Goal: Task Accomplishment & Management: Complete application form

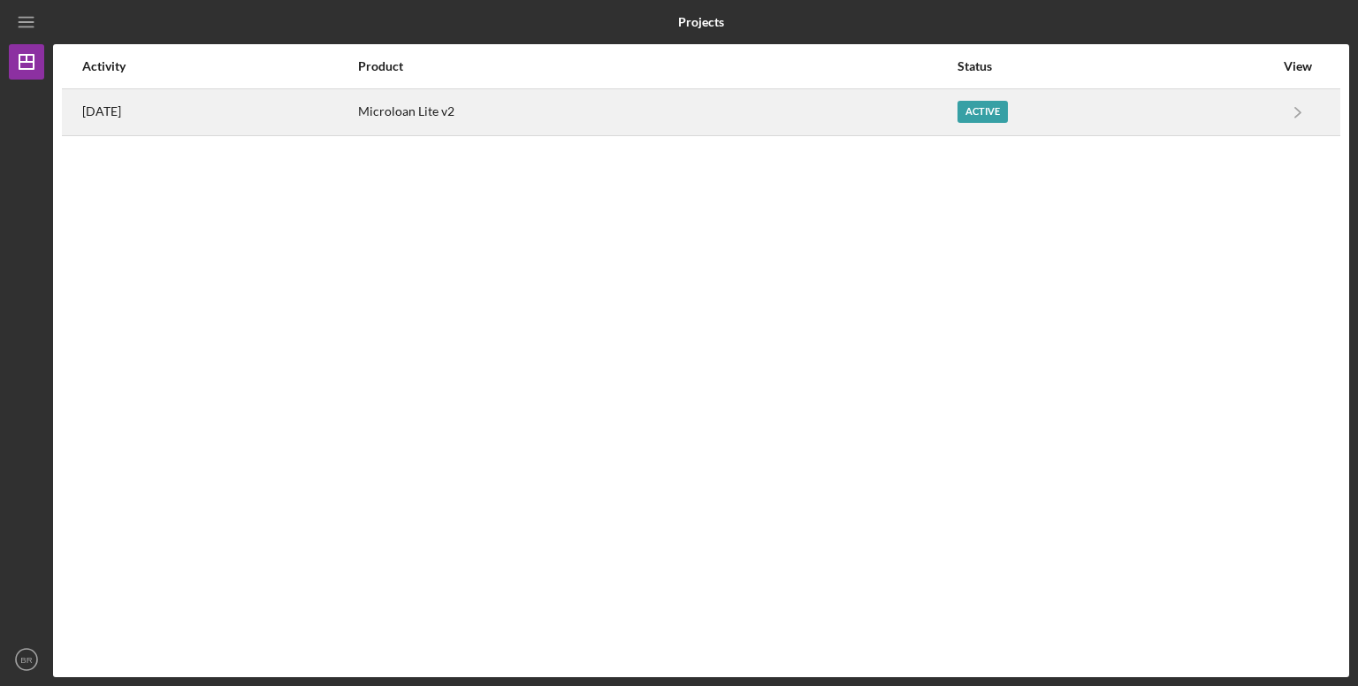
click at [992, 111] on div "Active" at bounding box center [983, 112] width 50 height 22
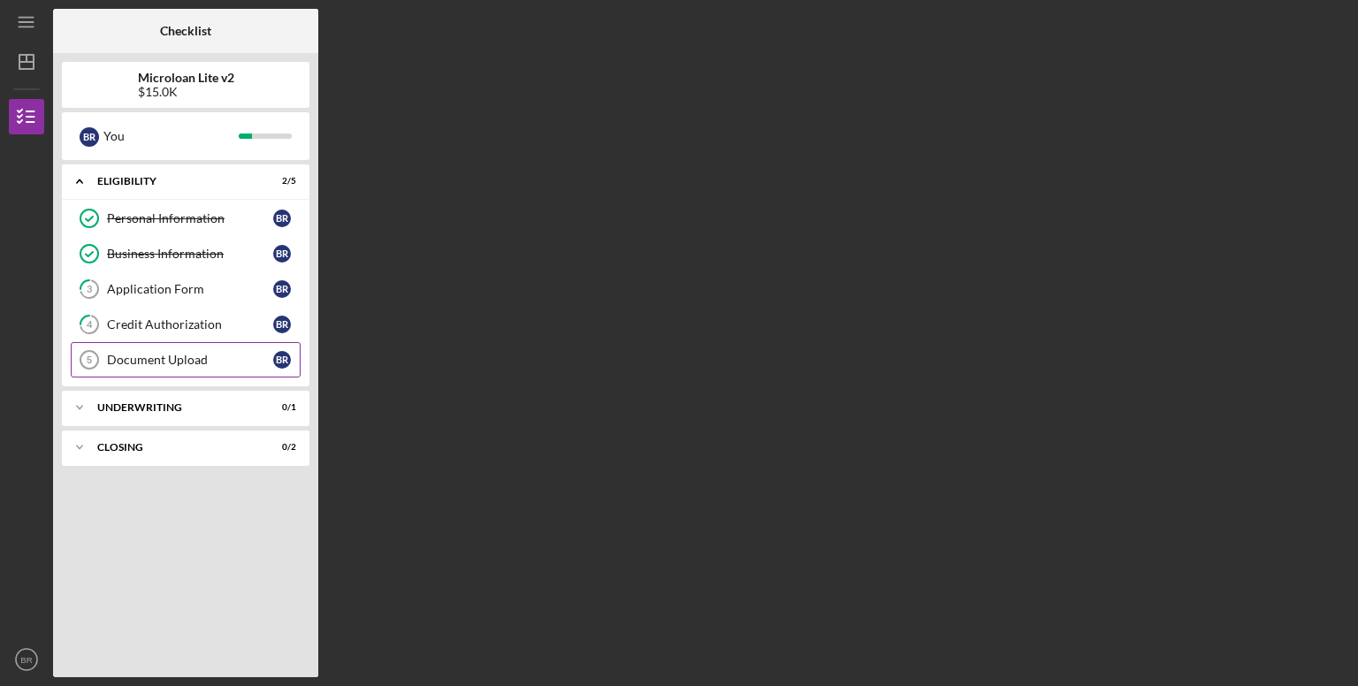
click at [235, 369] on link "Document Upload 5 Document Upload B R" at bounding box center [186, 359] width 230 height 35
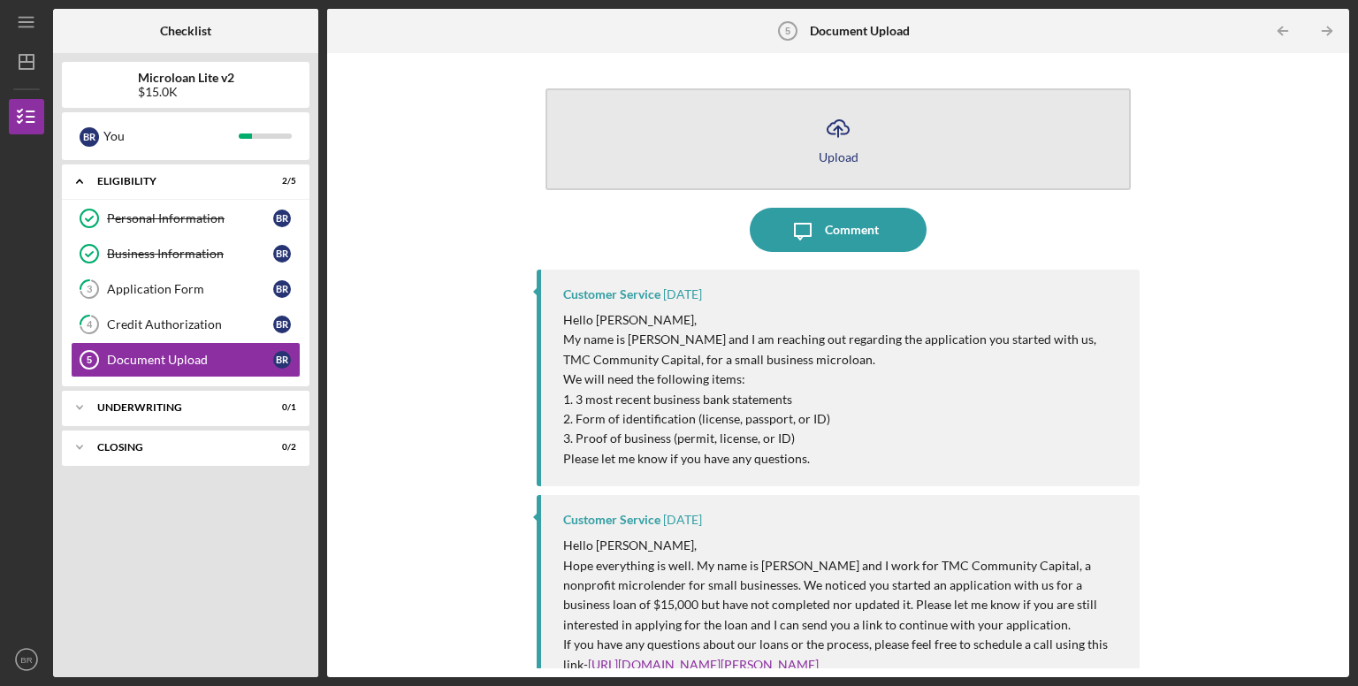
click at [844, 148] on icon "Icon/Upload" at bounding box center [838, 128] width 44 height 44
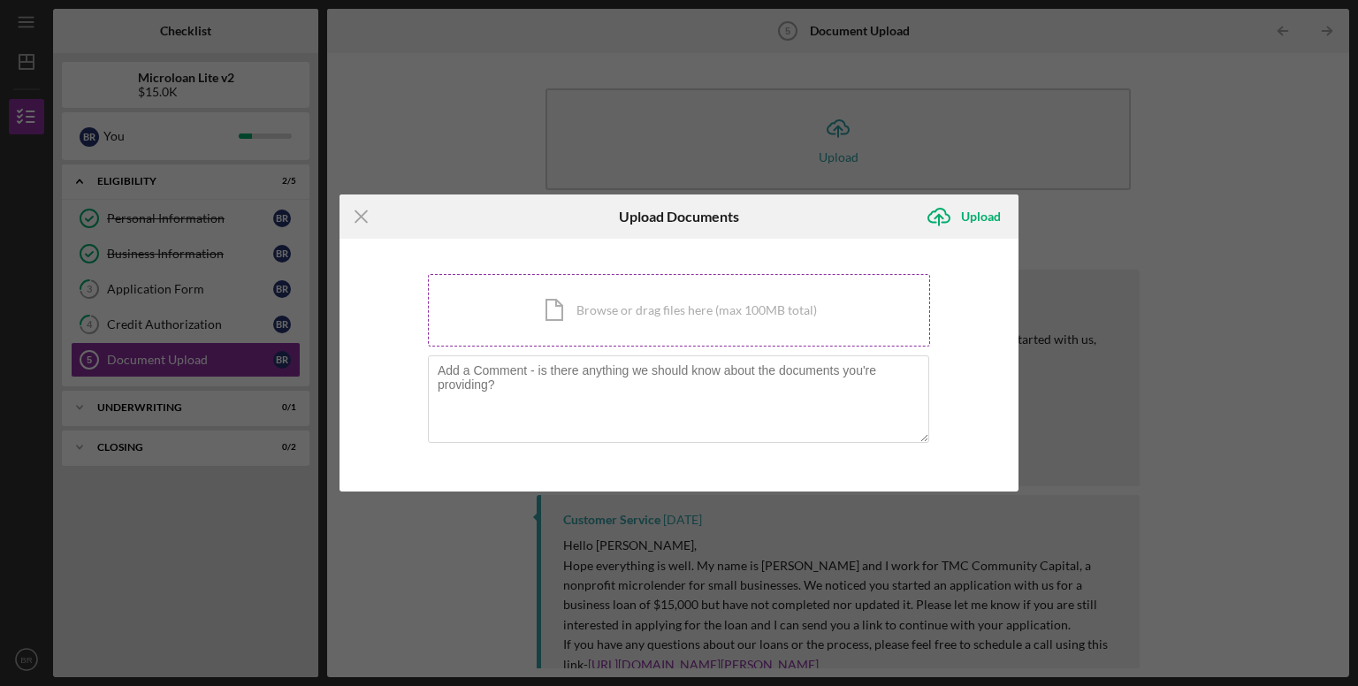
click at [667, 330] on div "Icon/Document Browse or drag files here (max 100MB total) Tap to choose files o…" at bounding box center [679, 310] width 502 height 73
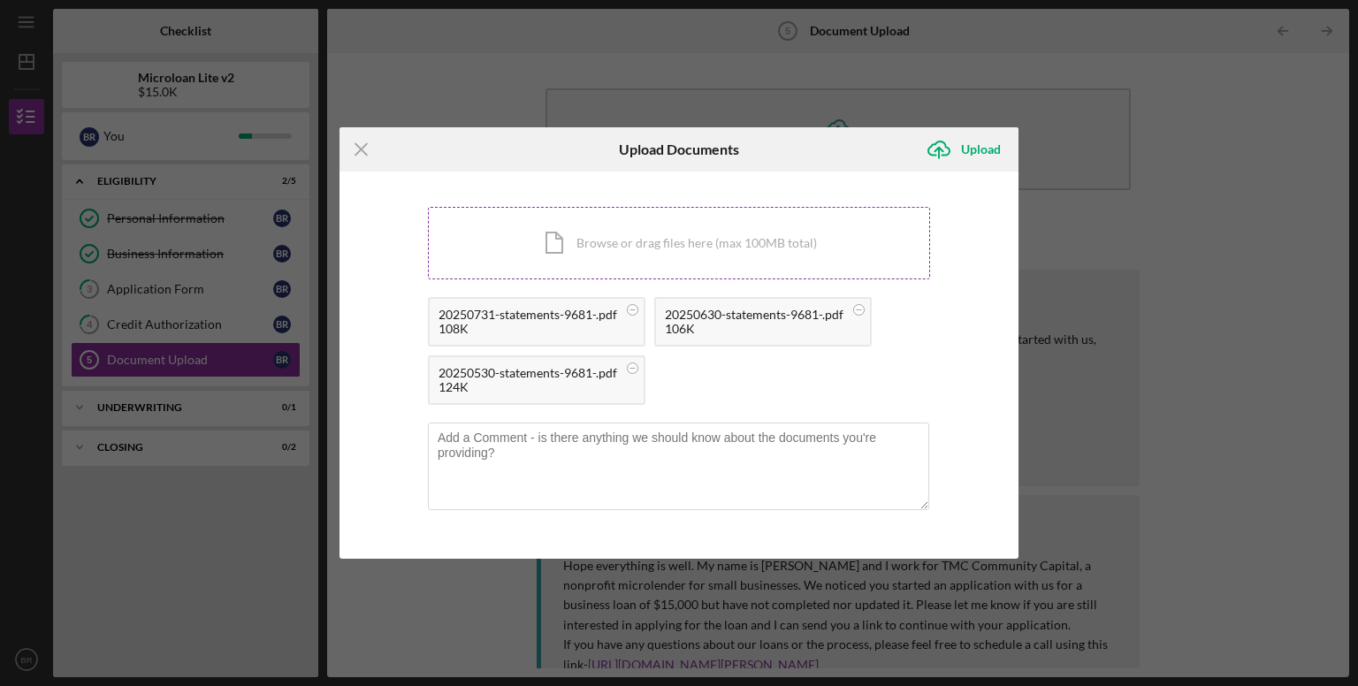
click at [701, 253] on div "Icon/Document Browse or drag files here (max 100MB total) Tap to choose files o…" at bounding box center [679, 243] width 502 height 73
click at [621, 255] on div "Icon/Document Browse or drag files here (max 100MB total) Tap to choose files o…" at bounding box center [679, 243] width 502 height 73
click at [629, 254] on div "Icon/Document Browse or drag files here (max 100MB total) Tap to choose files o…" at bounding box center [679, 243] width 502 height 73
click at [590, 259] on div "Icon/Document Browse or drag files here (max 100MB total) Tap to choose files o…" at bounding box center [679, 243] width 502 height 73
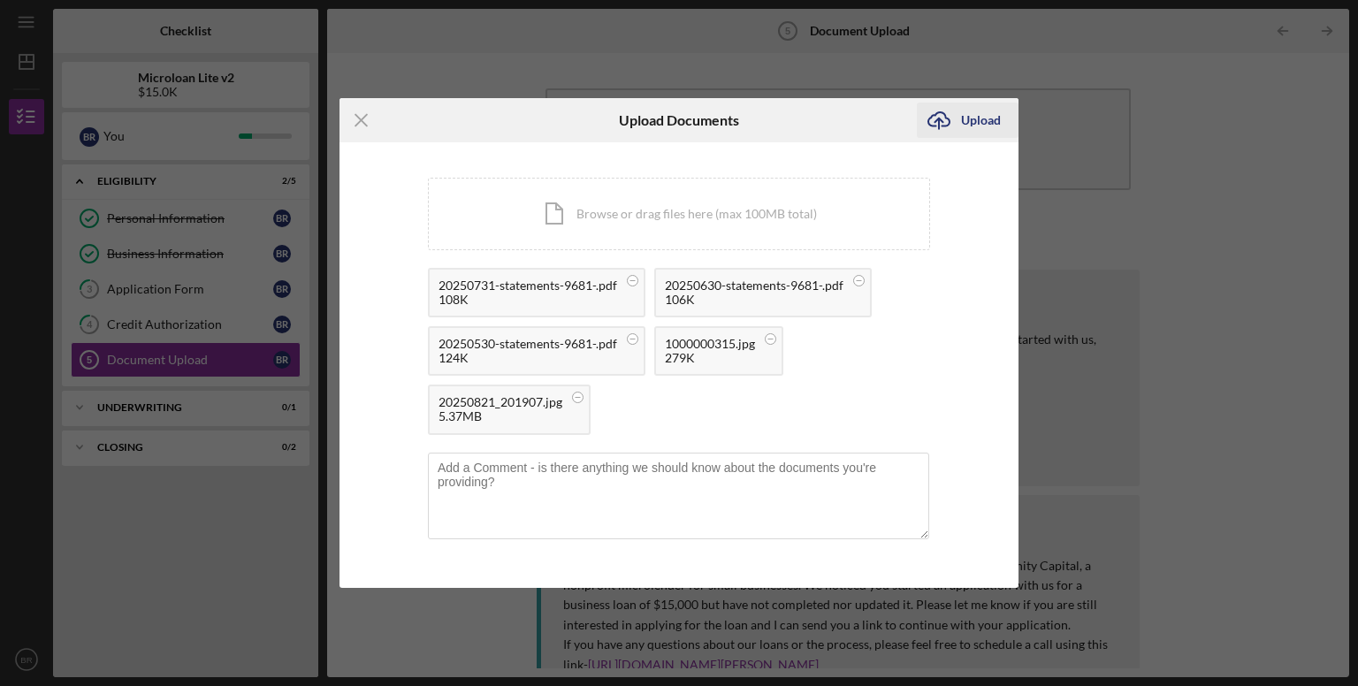
click at [971, 130] on div "Upload" at bounding box center [981, 120] width 40 height 35
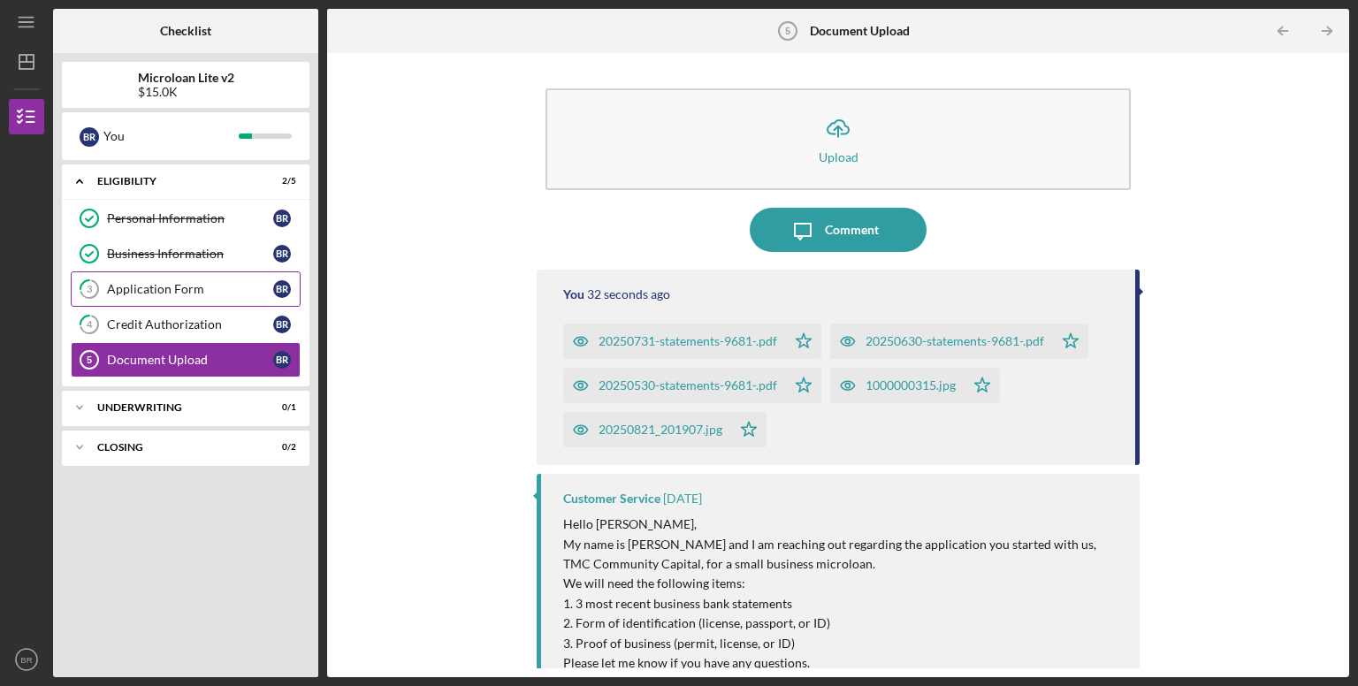
click at [216, 304] on link "3 Application Form B R" at bounding box center [186, 288] width 230 height 35
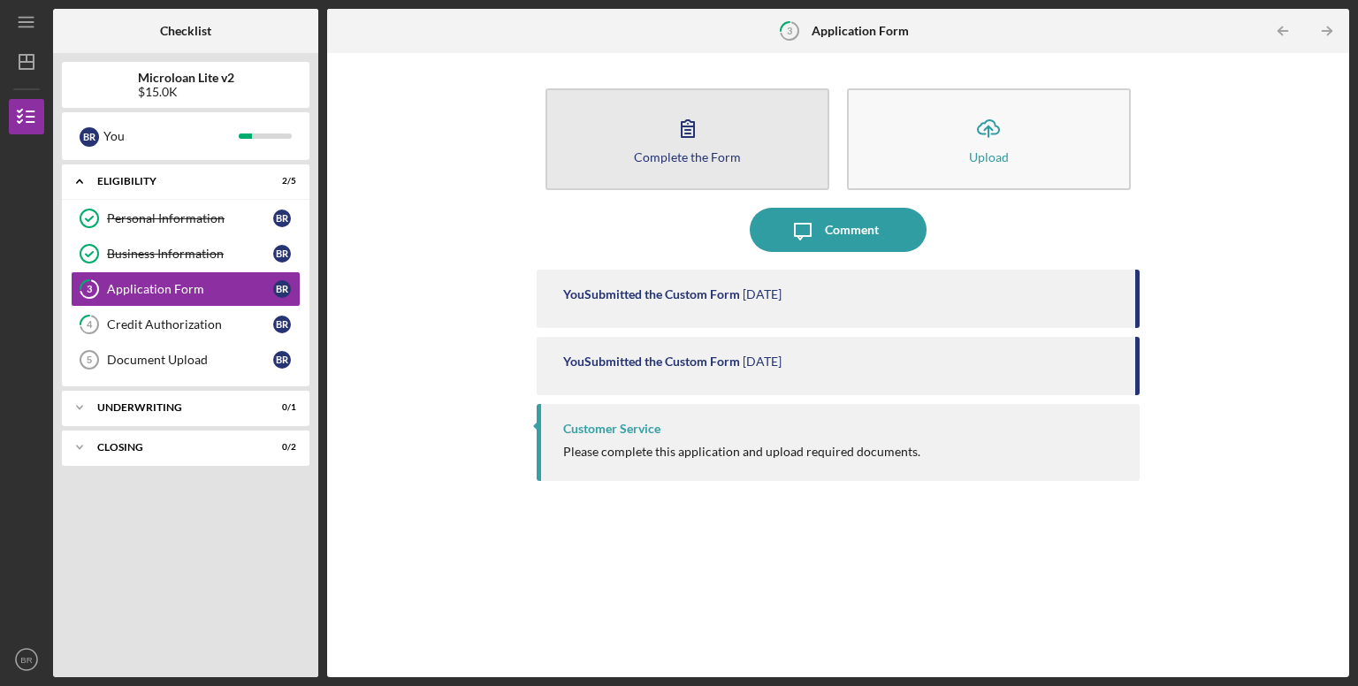
click at [763, 132] on button "Complete the Form Form" at bounding box center [688, 139] width 284 height 102
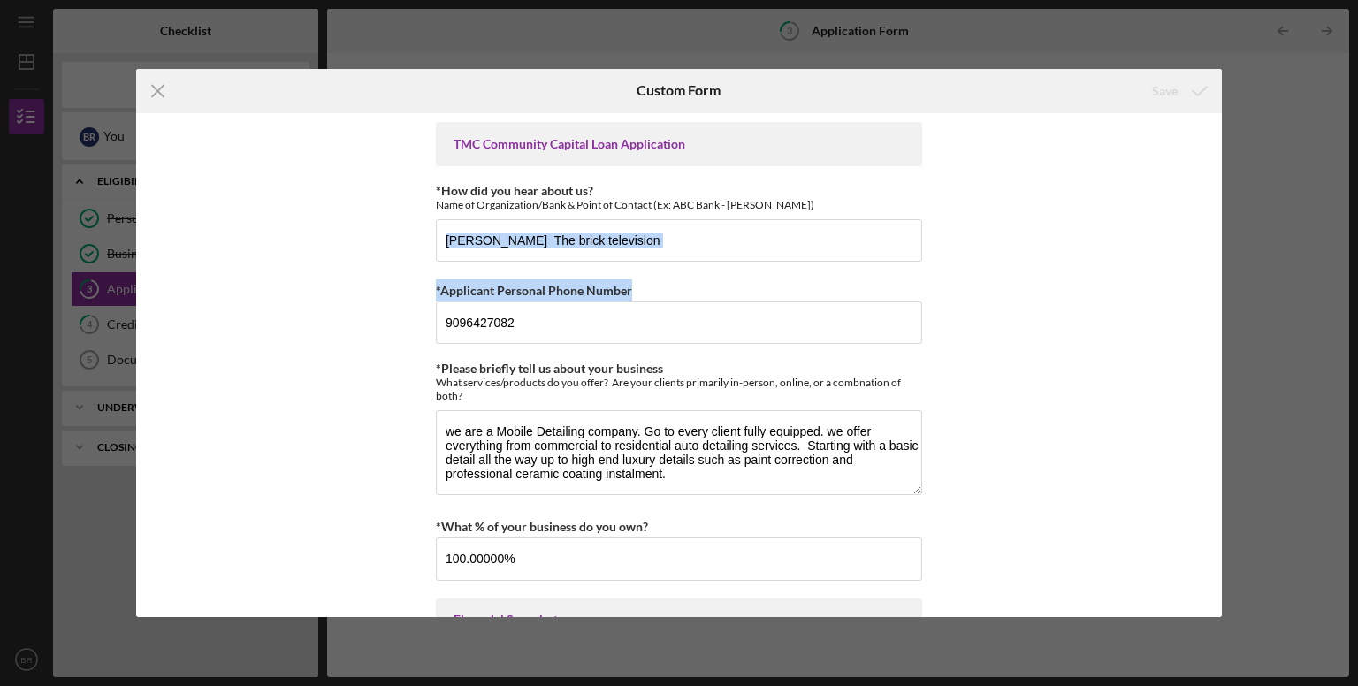
drag, startPoint x: 1216, startPoint y: 276, endPoint x: 1217, endPoint y: 241, distance: 34.5
click at [1217, 241] on div "TMC Community Capital Loan Application *How did you hear about us? Name of Orga…" at bounding box center [679, 365] width 1087 height 505
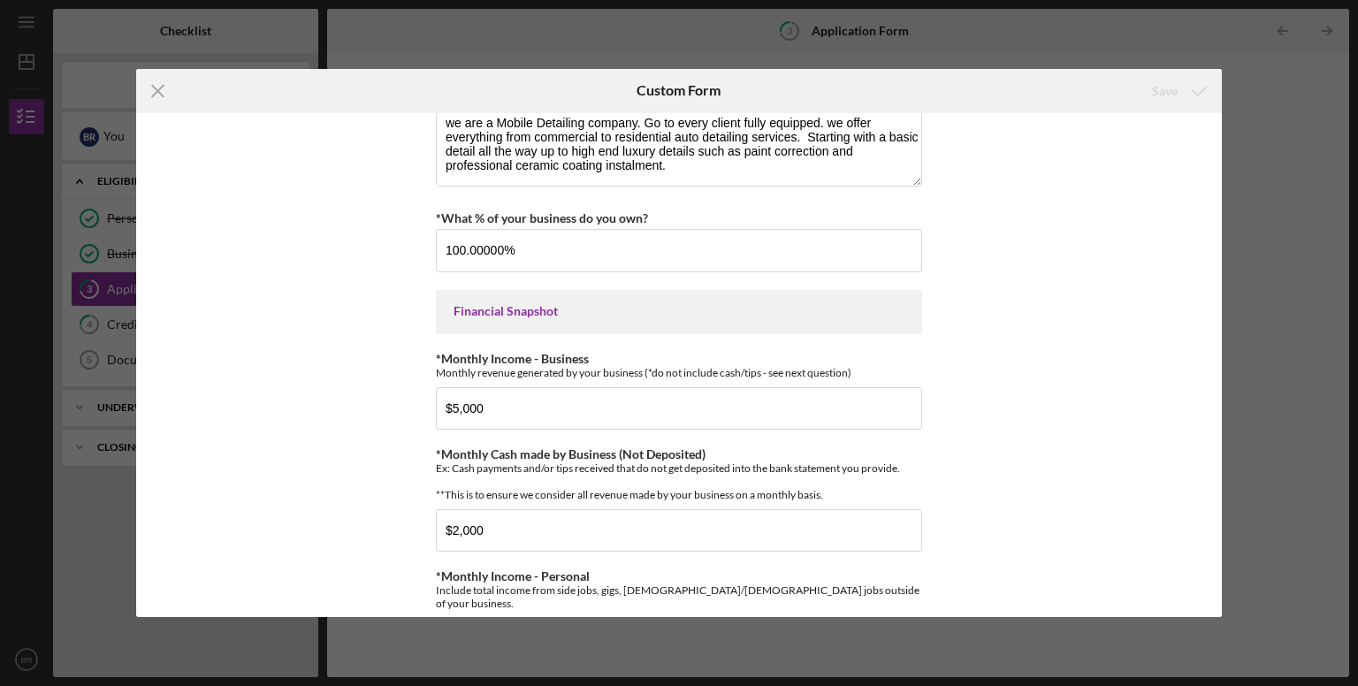
scroll to position [389, 0]
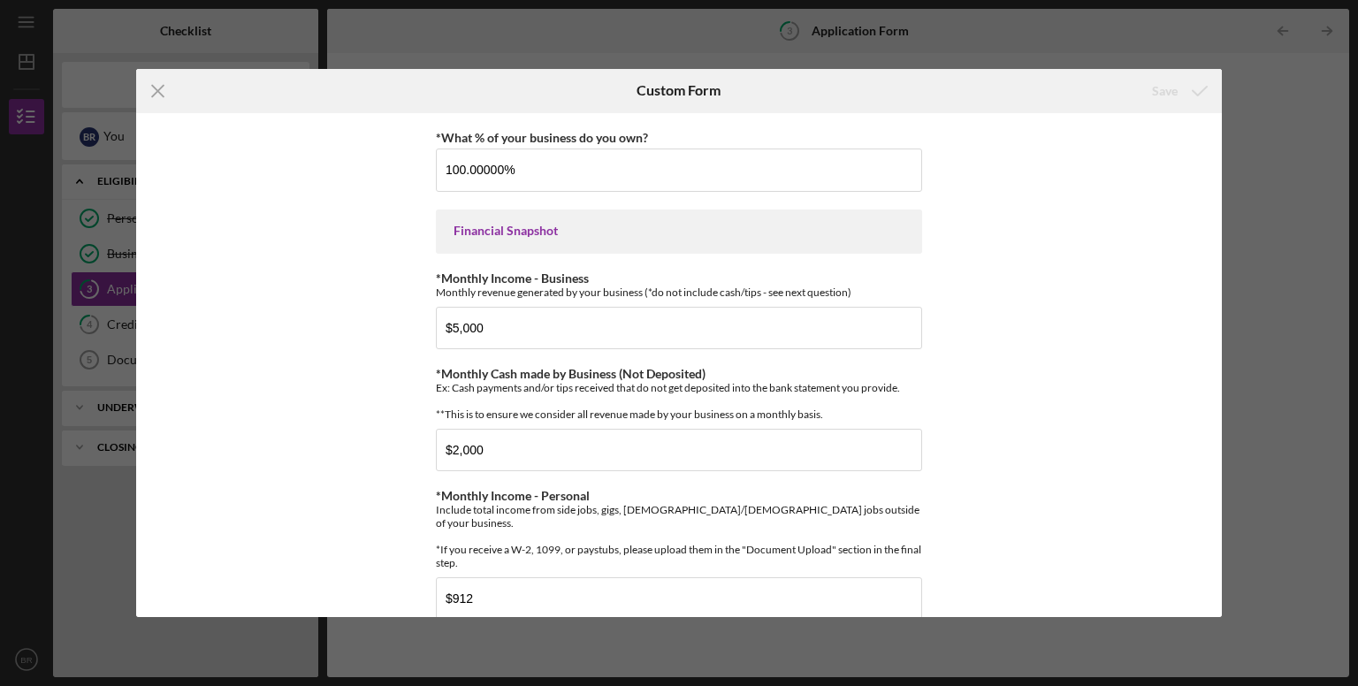
click at [1226, 373] on div "Icon/Menu Close Custom Form Save TMC Community Capital Loan Application *How di…" at bounding box center [679, 343] width 1358 height 686
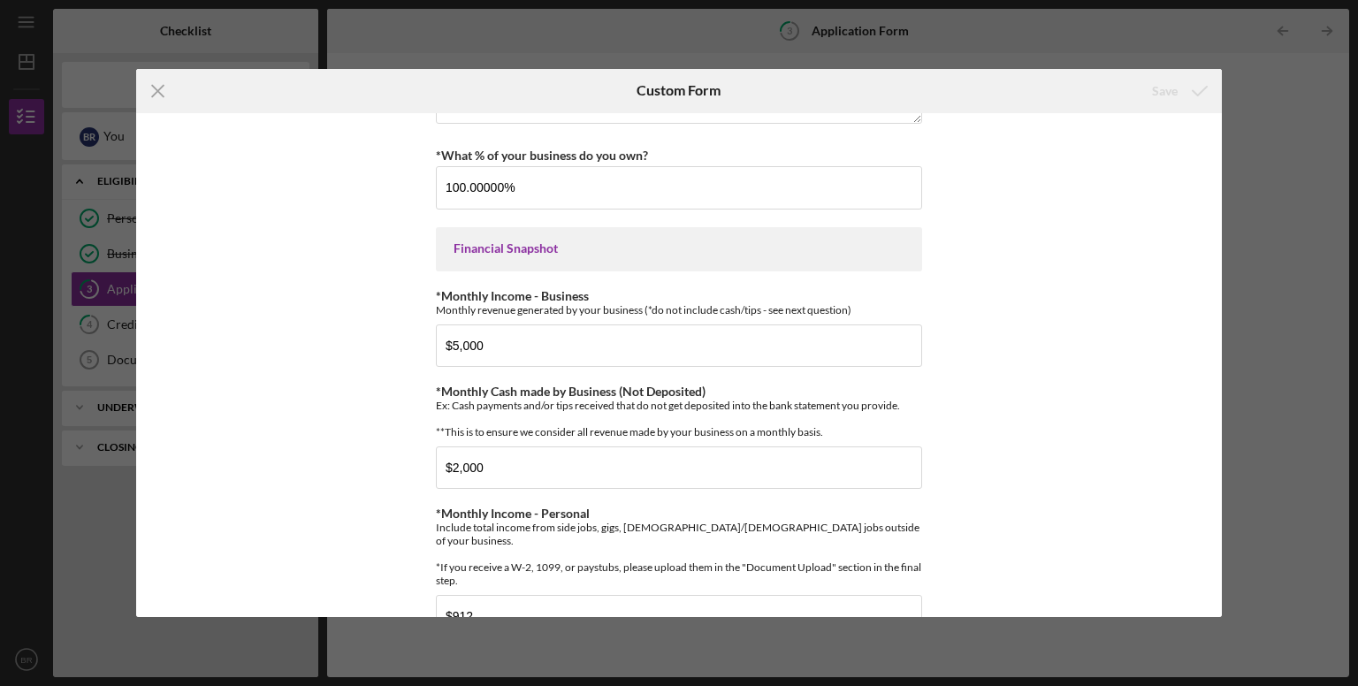
scroll to position [0, 0]
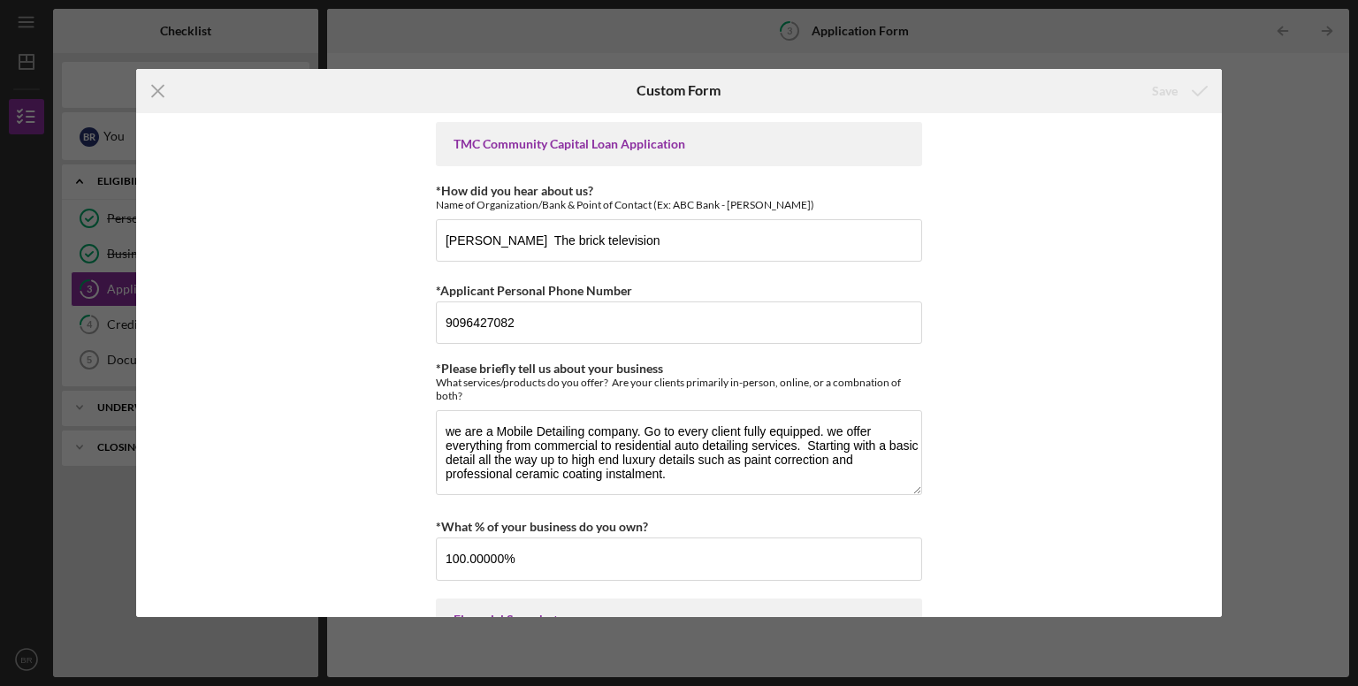
click at [1325, 241] on div "Icon/Menu Close Custom Form Save TMC Community Capital Loan Application *How di…" at bounding box center [679, 343] width 1358 height 686
click at [813, 36] on div "Icon/Menu Close Custom Form Save TMC Community Capital Loan Application *How di…" at bounding box center [679, 343] width 1358 height 686
click at [721, 227] on input "[PERSON_NAME] The brick television" at bounding box center [679, 240] width 486 height 42
click at [1253, 183] on div "Icon/Menu Close Custom Form Save TMC Community Capital Loan Application *How di…" at bounding box center [679, 343] width 1358 height 686
click at [154, 96] on icon "Icon/Menu Close" at bounding box center [158, 91] width 44 height 44
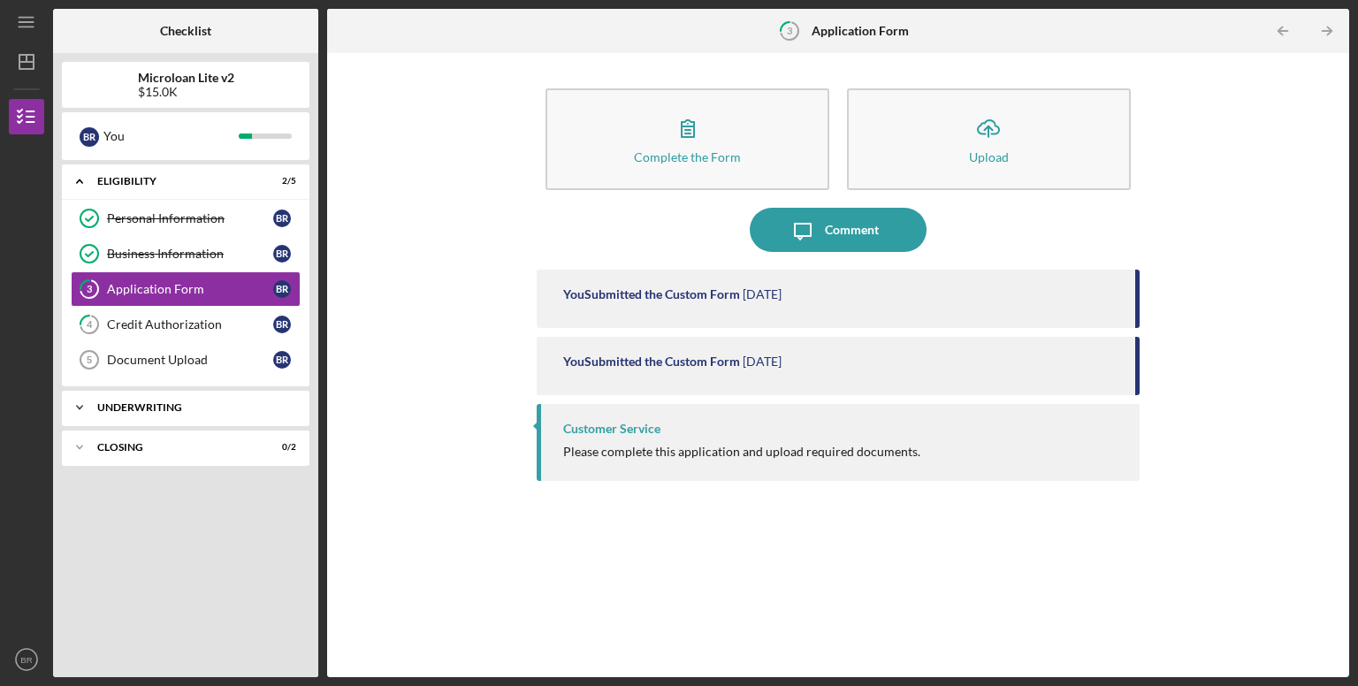
click at [173, 416] on div "Icon/Expander Underwriting 0 / 1" at bounding box center [186, 407] width 248 height 35
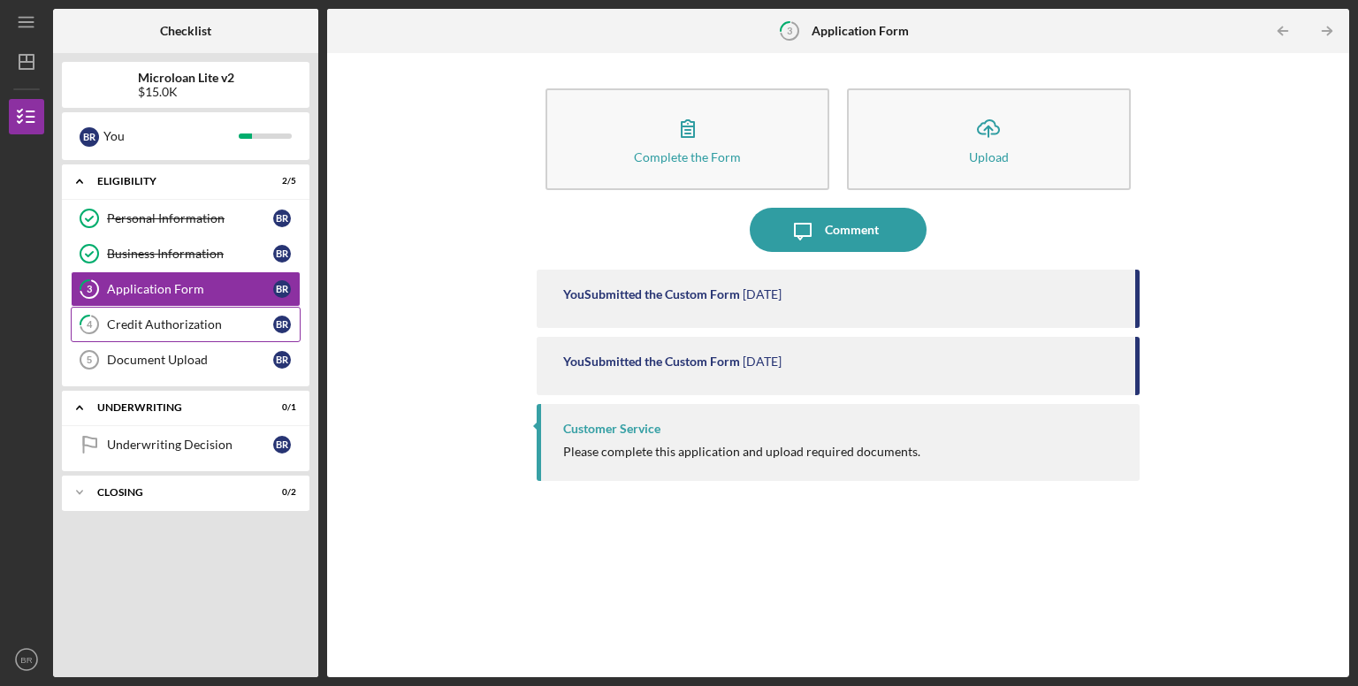
click at [175, 319] on div "Credit Authorization" at bounding box center [190, 324] width 166 height 14
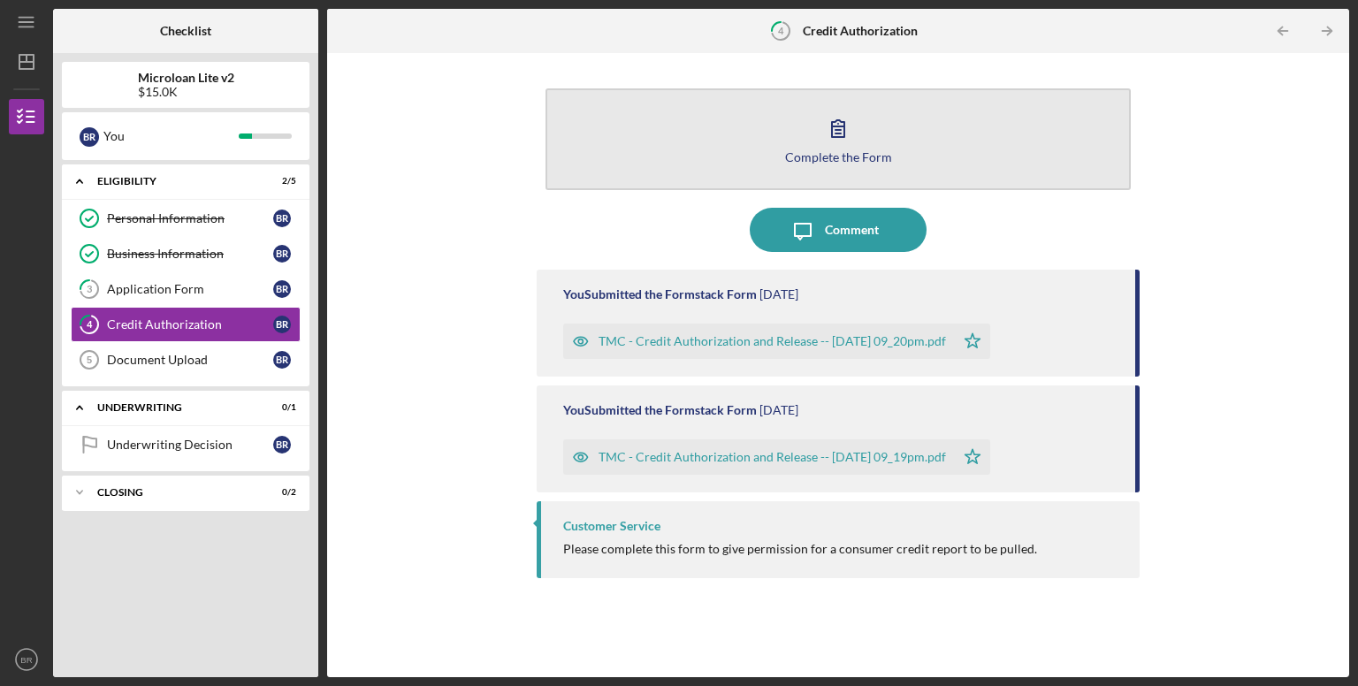
click at [846, 126] on icon "button" at bounding box center [838, 128] width 44 height 44
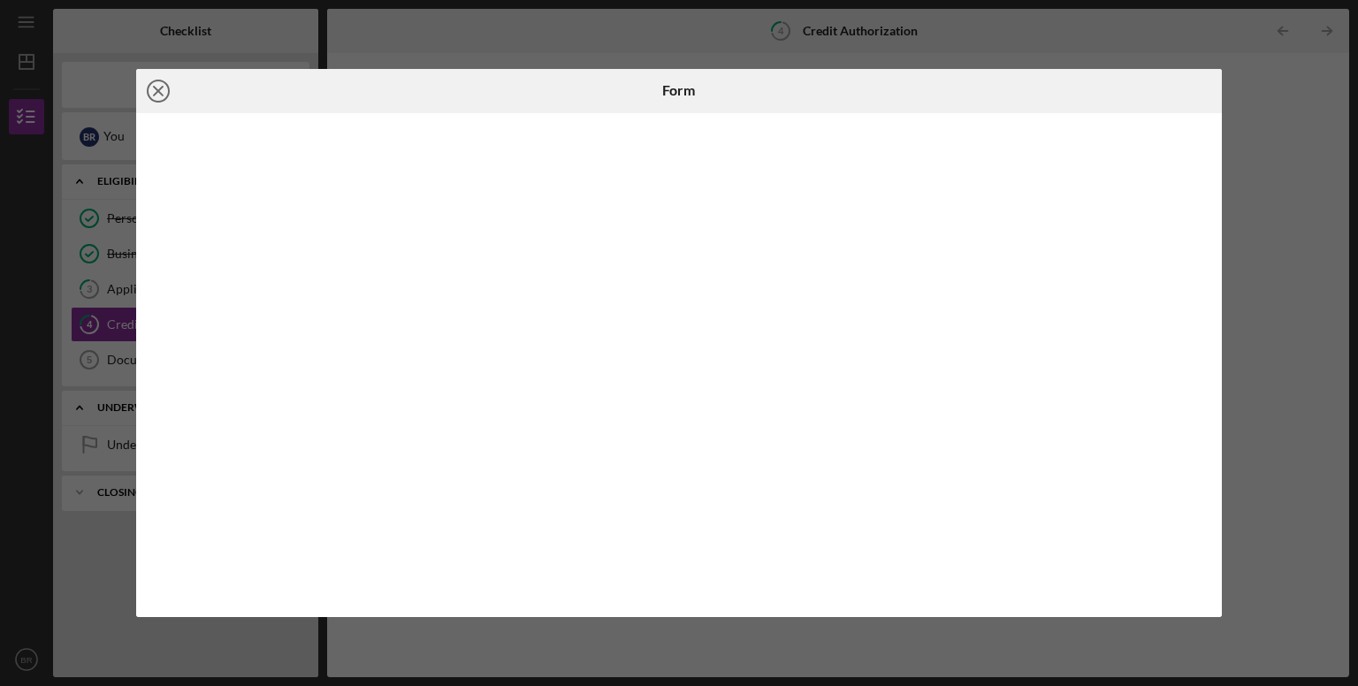
click at [146, 93] on icon "Icon/Close" at bounding box center [158, 91] width 44 height 44
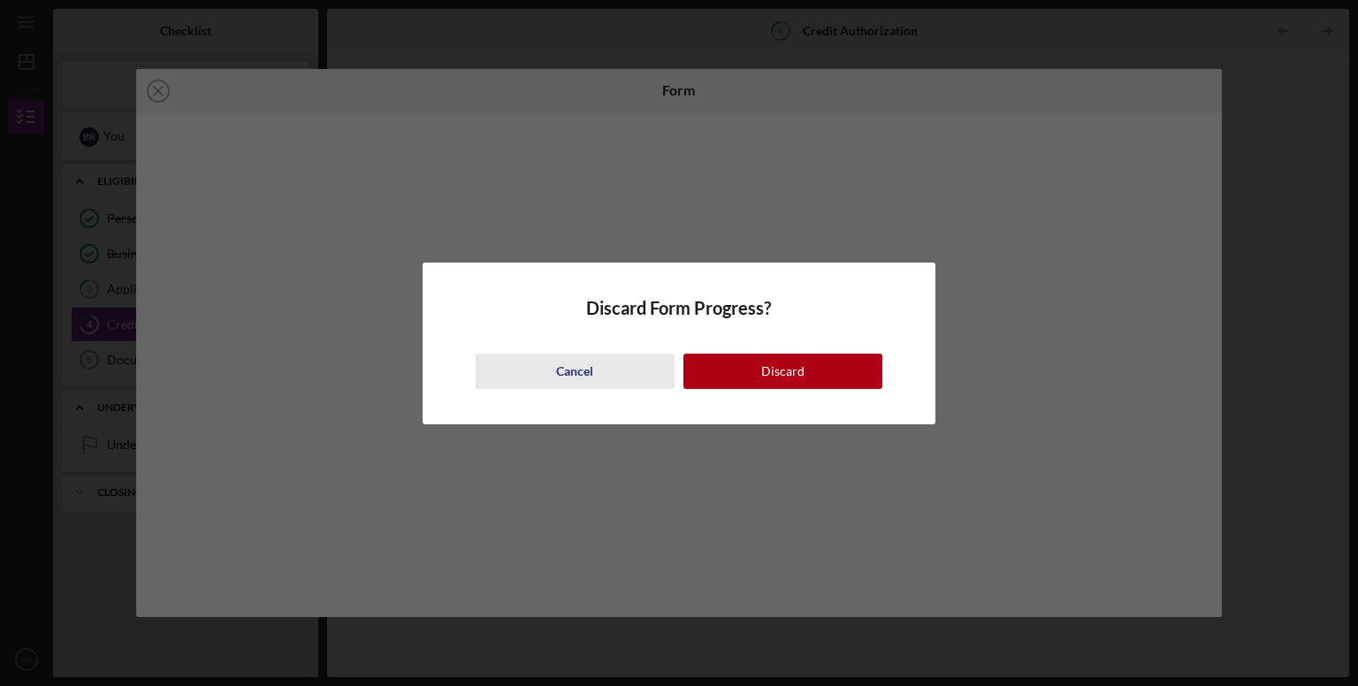
click at [562, 379] on div "Cancel" at bounding box center [574, 371] width 37 height 35
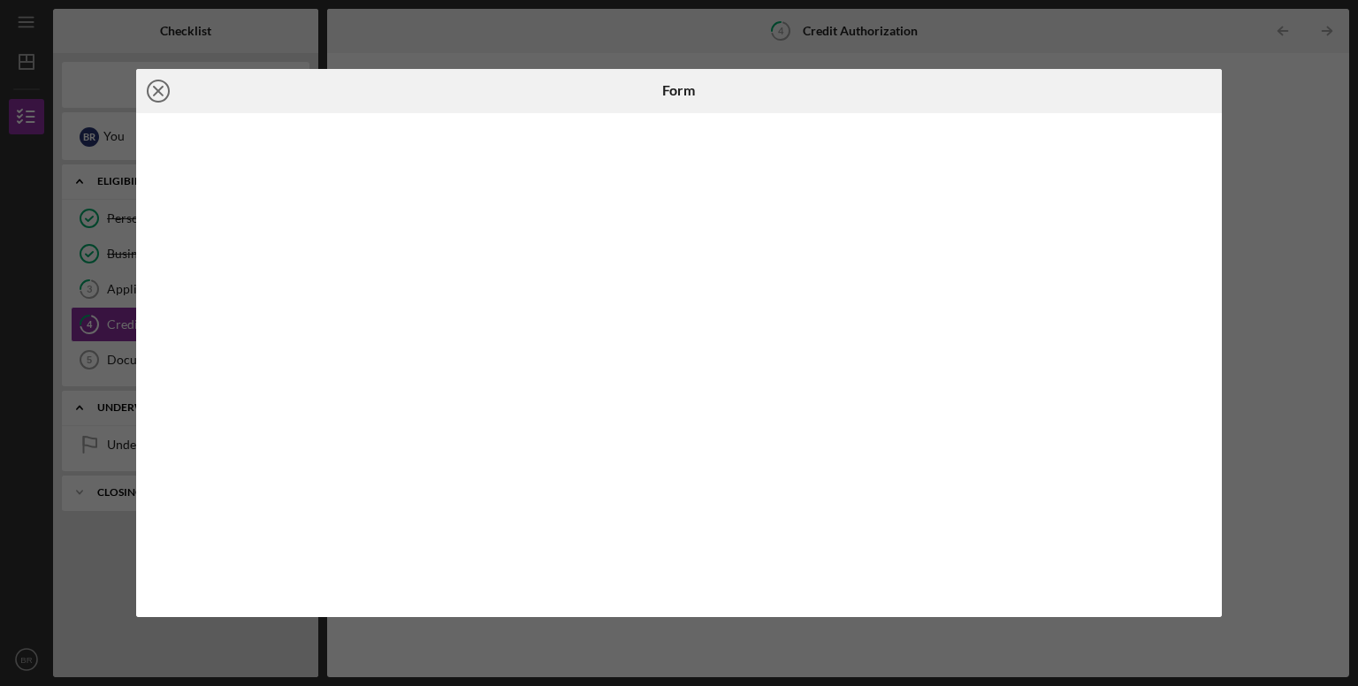
click at [160, 81] on icon "Icon/Close" at bounding box center [158, 91] width 44 height 44
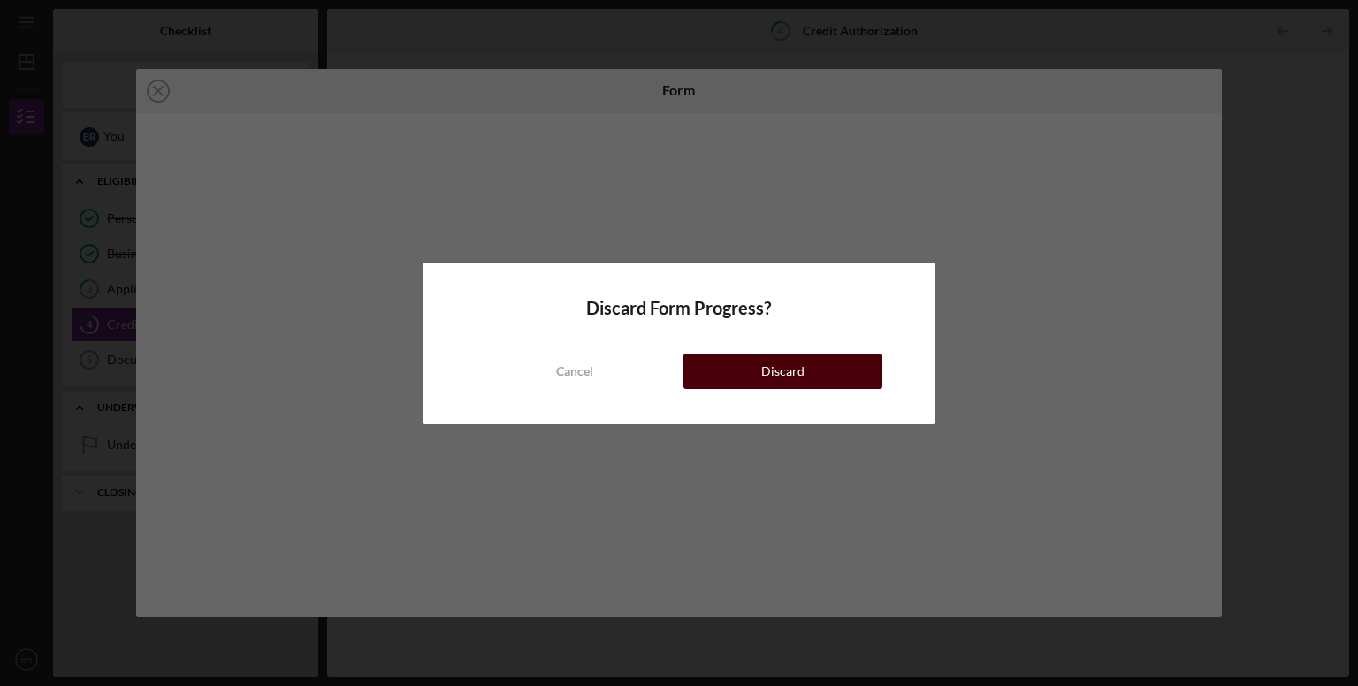
click at [710, 374] on button "Discard" at bounding box center [783, 371] width 199 height 35
